Goal: Find specific page/section: Locate a particular part of the current website

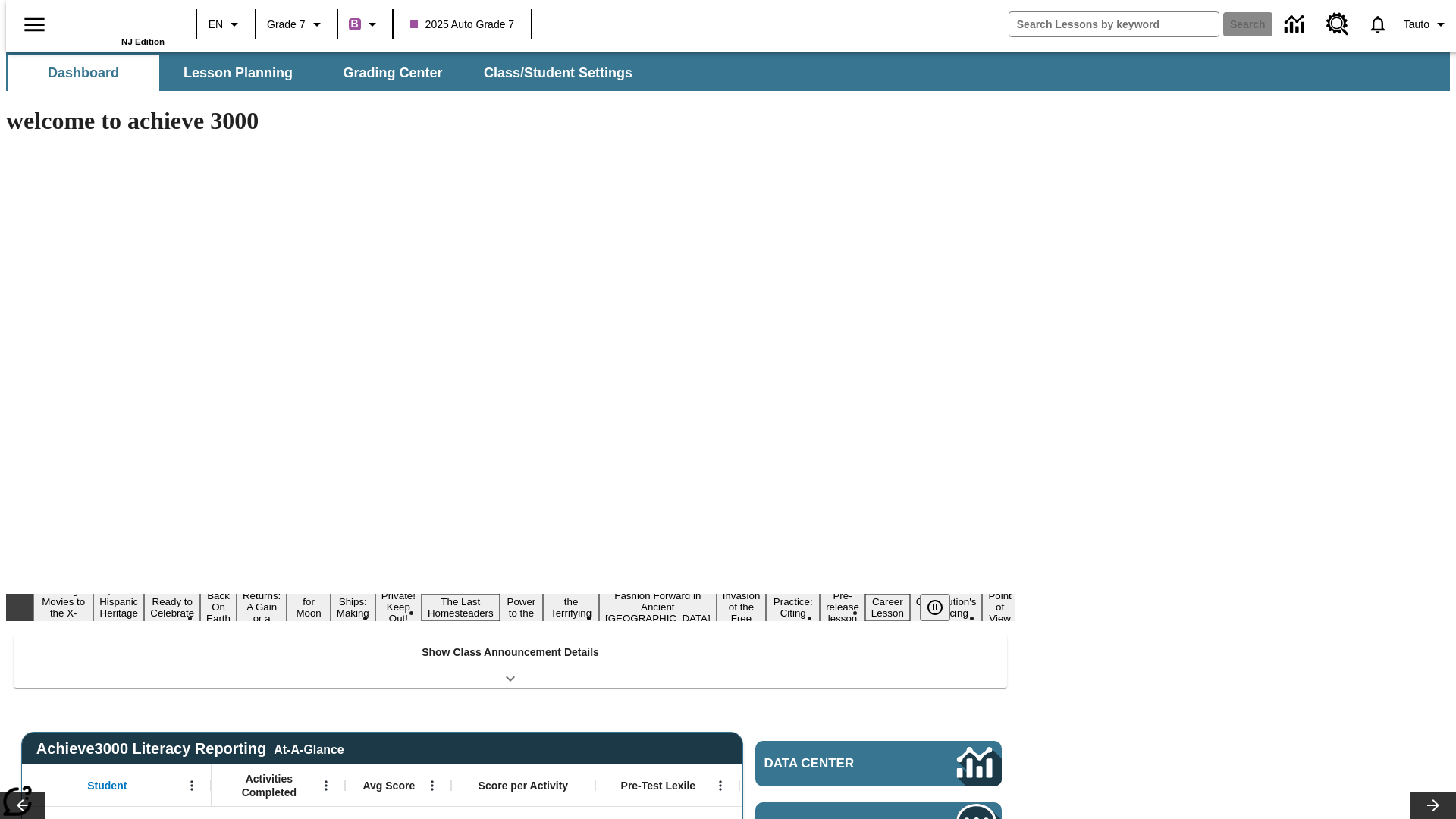
type input "-1"
click at [232, 73] on button "Lesson Planning" at bounding box center [238, 72] width 151 height 36
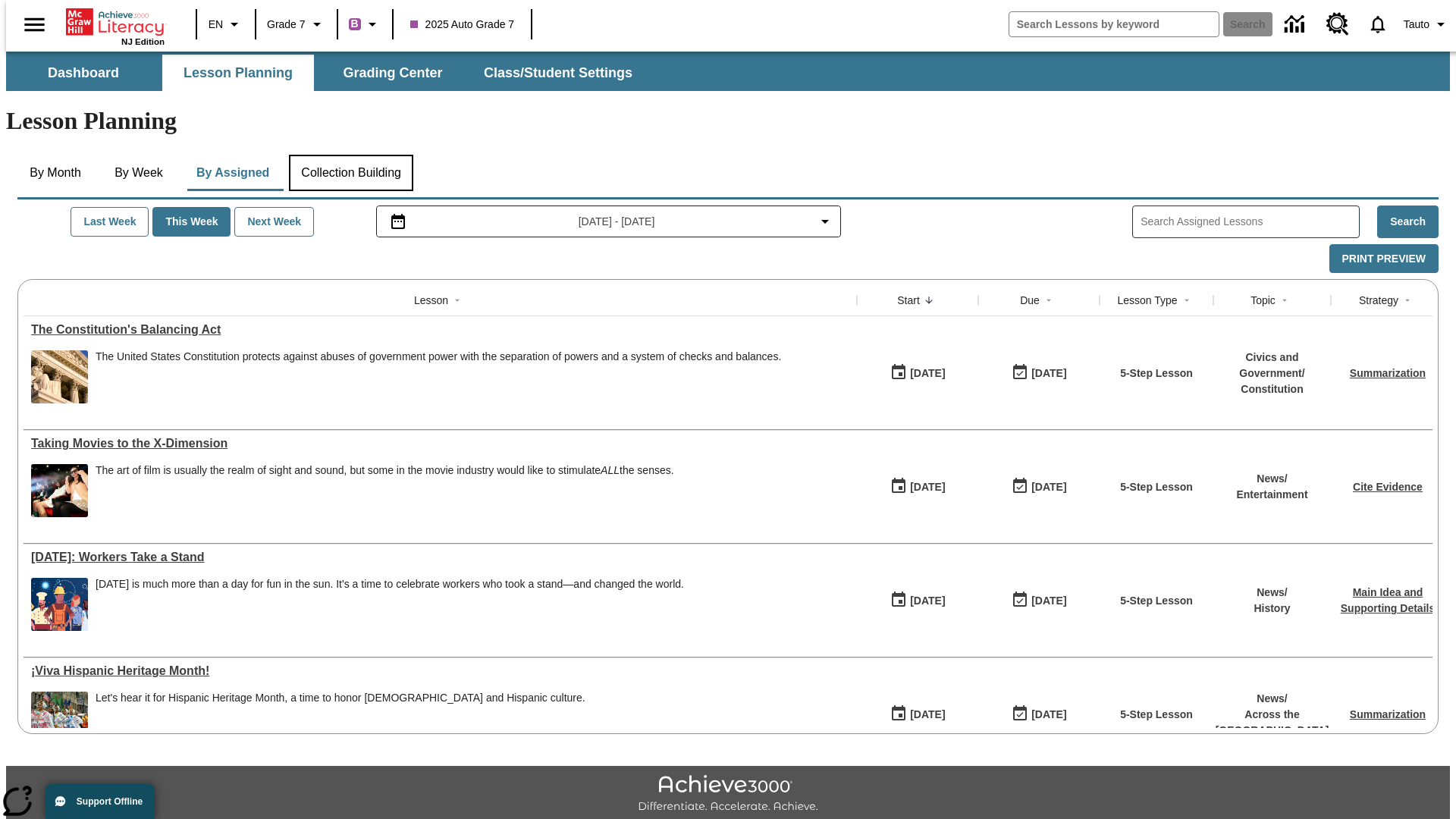
click at [350, 155] on button "Collection Building" at bounding box center [350, 173] width 124 height 36
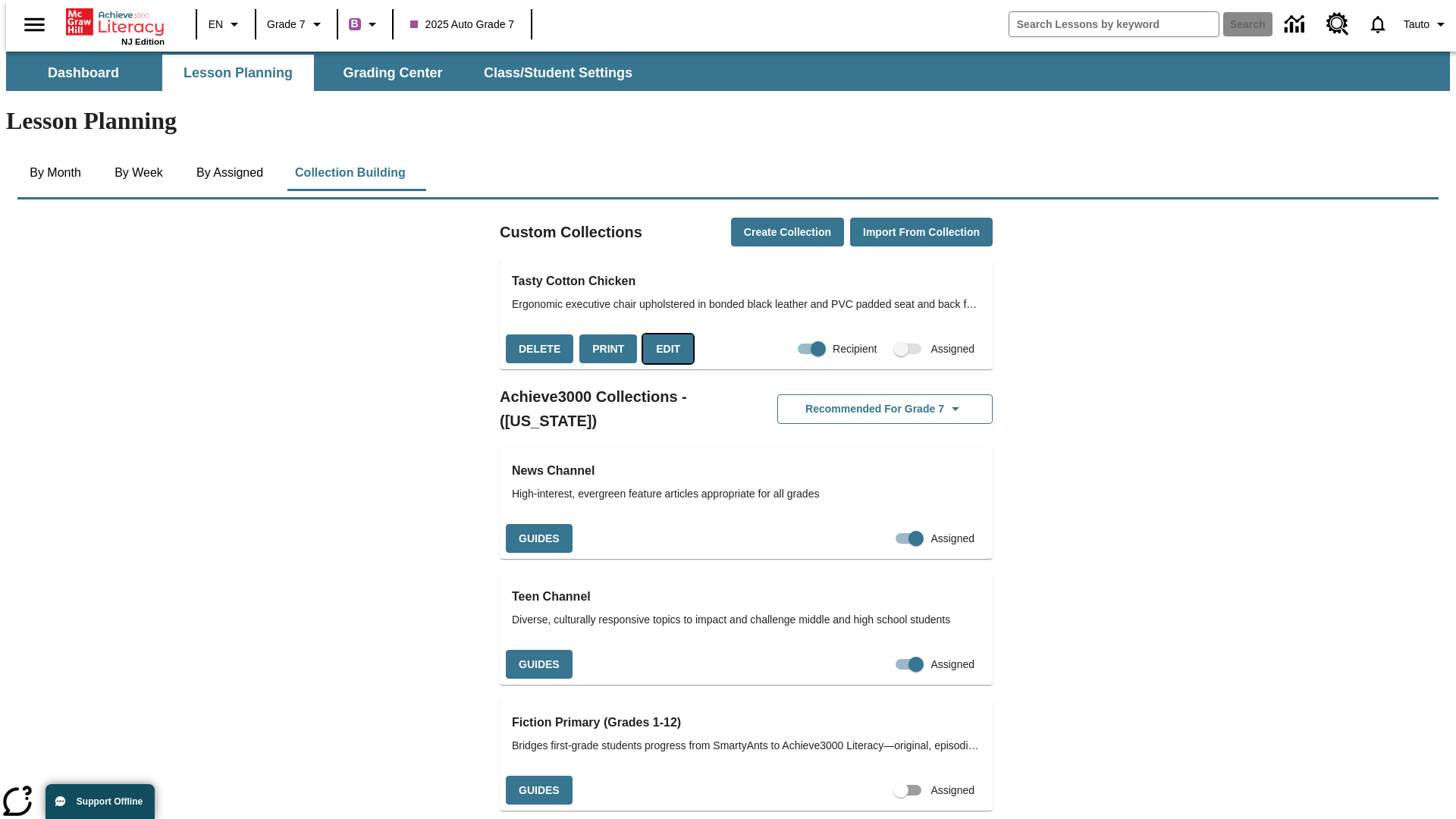
click at [663, 335] on button "Edit" at bounding box center [668, 349] width 50 height 30
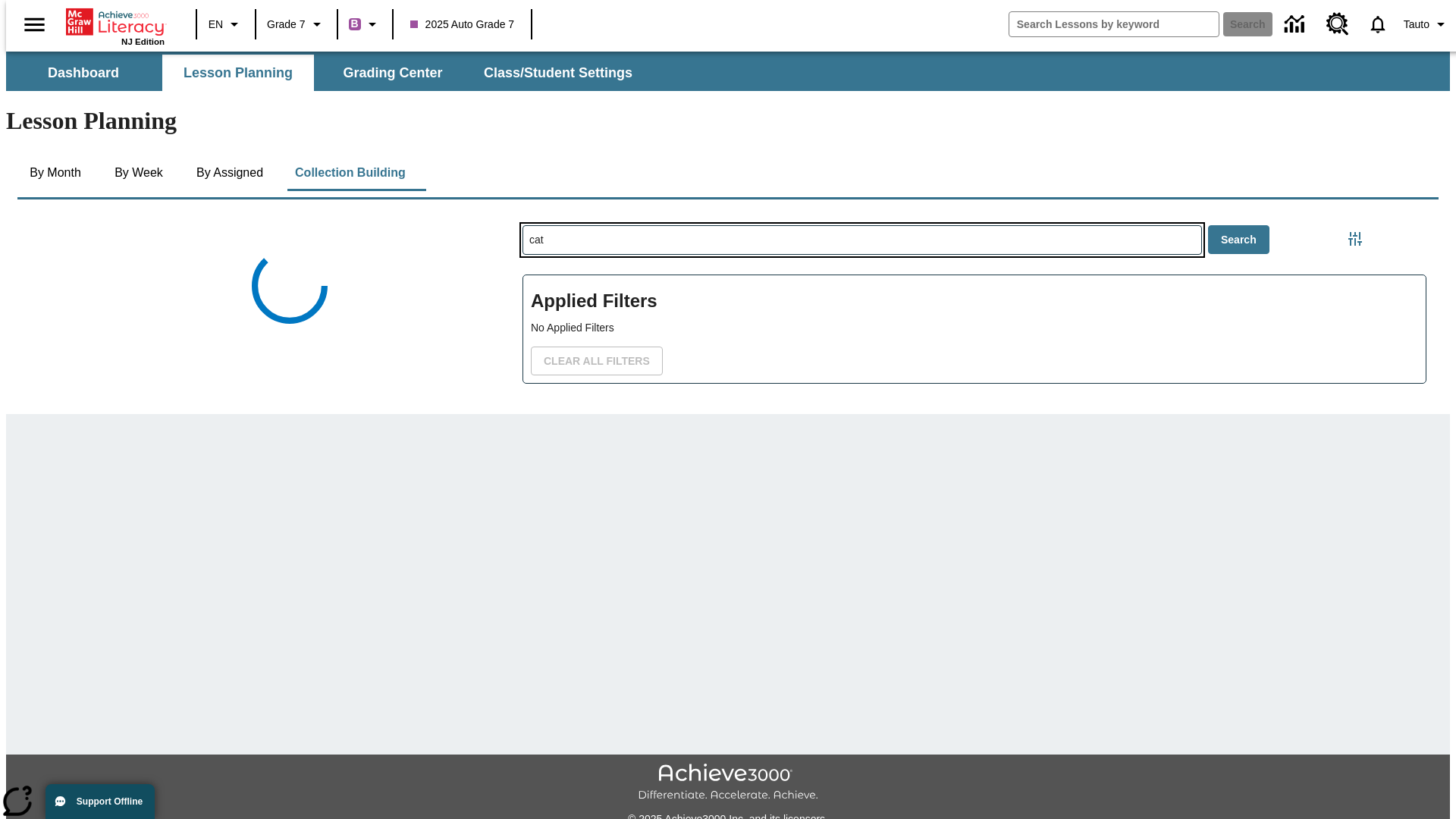
type input "cat"
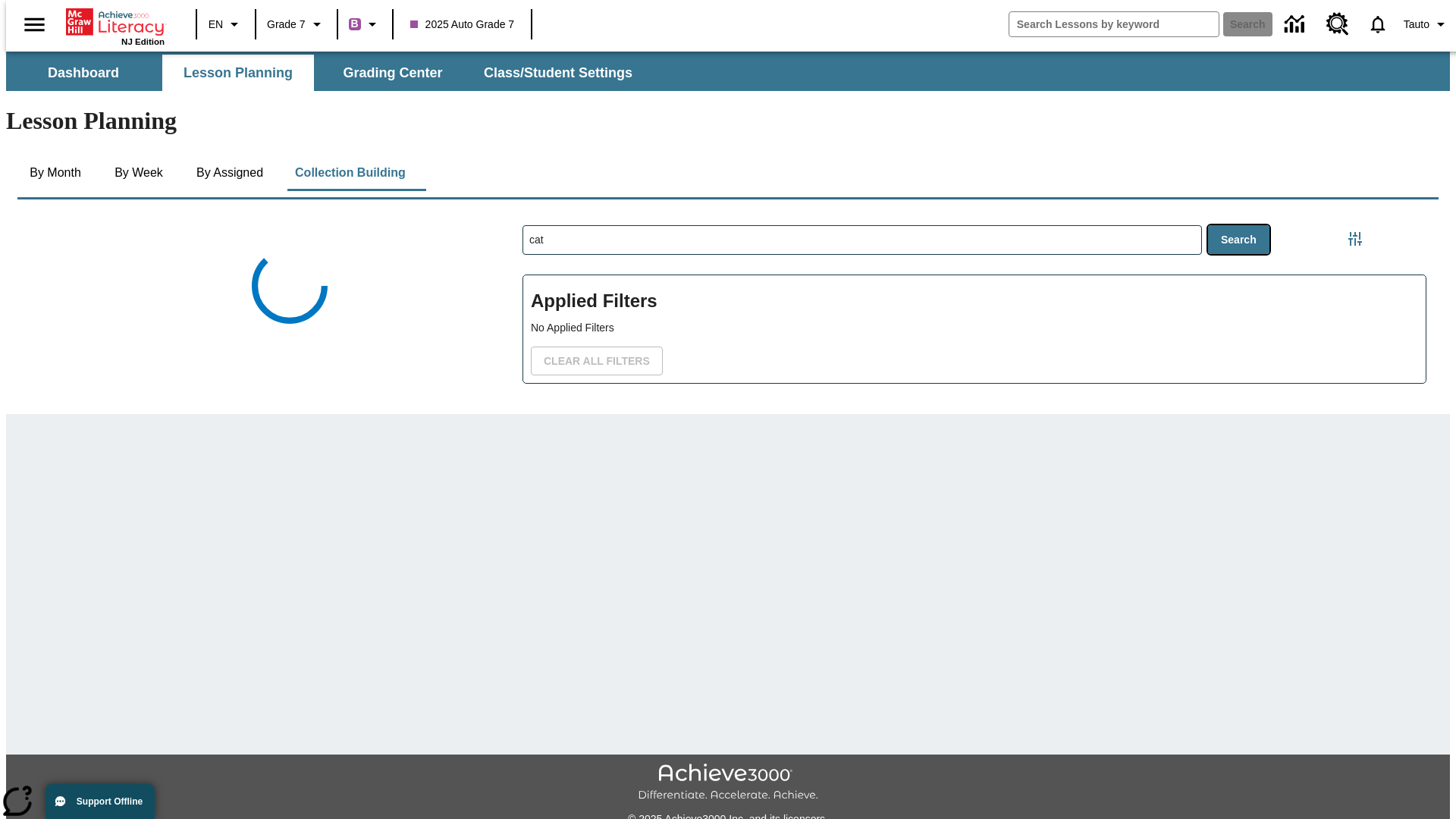
click at [1241, 225] on button "Search" at bounding box center [1239, 240] width 62 height 30
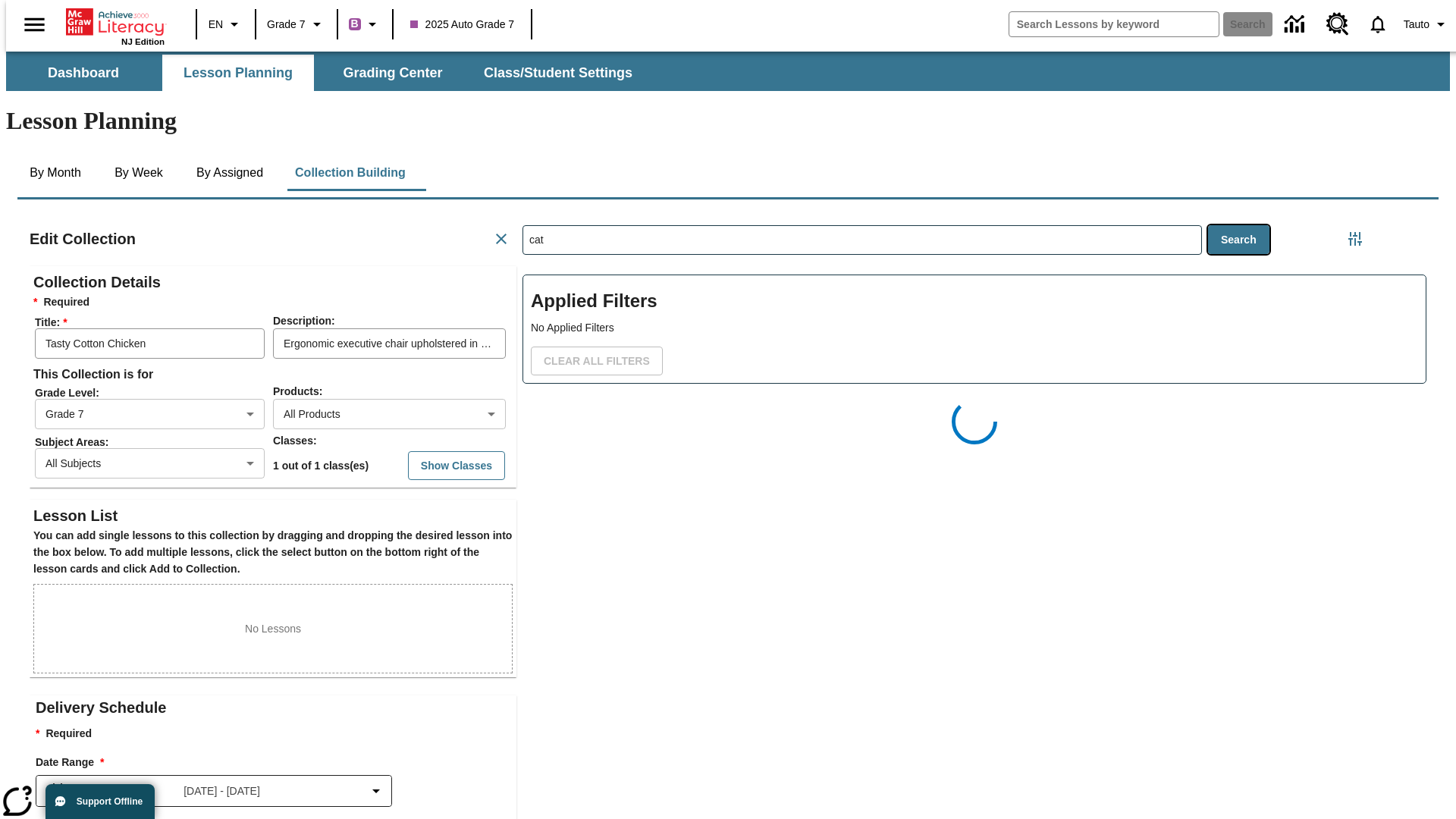
scroll to position [1, 1]
